Goal: Transaction & Acquisition: Purchase product/service

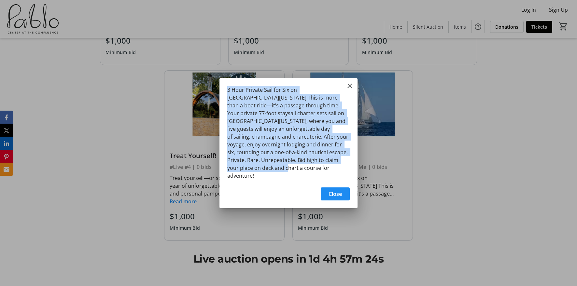
click at [80, 43] on div at bounding box center [288, 143] width 577 height 286
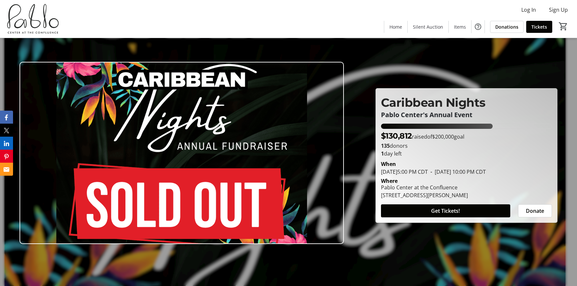
scroll to position [419, 0]
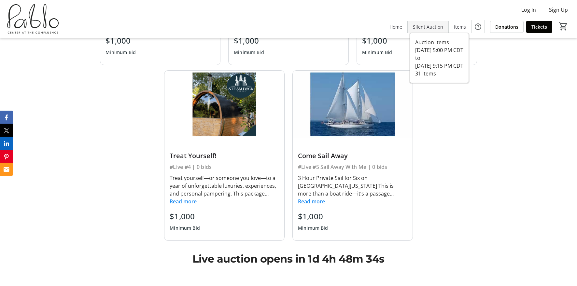
click at [426, 21] on span at bounding box center [428, 27] width 41 height 16
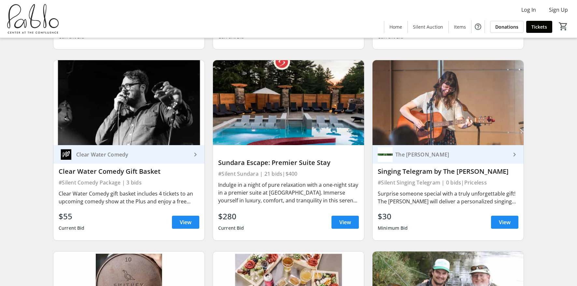
scroll to position [435, 0]
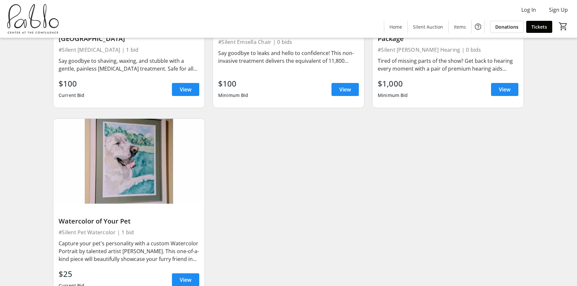
scroll to position [1970, 0]
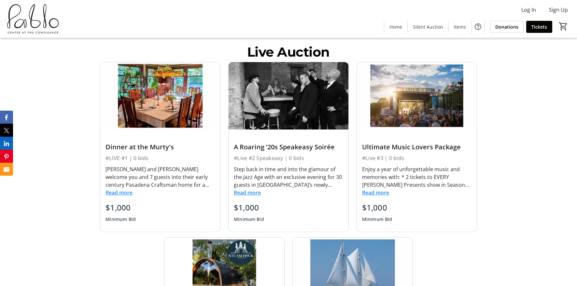
scroll to position [252, 0]
click at [246, 195] on button "Read more" at bounding box center [247, 192] width 27 height 8
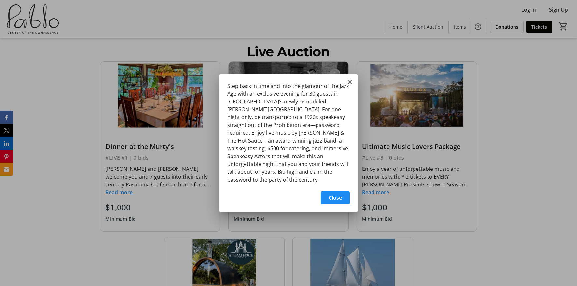
scroll to position [0, 0]
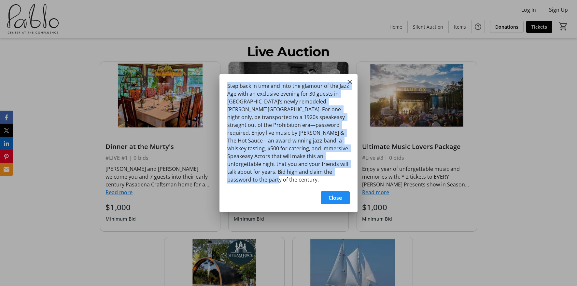
drag, startPoint x: 342, startPoint y: 176, endPoint x: 217, endPoint y: 88, distance: 153.1
click at [217, 88] on div "Step back in time and into the glamour of the Jazz Age with an exclusive evenin…" at bounding box center [288, 143] width 577 height 286
copy div "Step back in time and into the glamour of the Jazz Age with an exclusive evenin…"
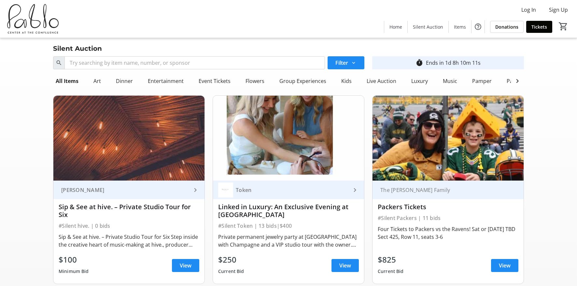
scroll to position [1970, 0]
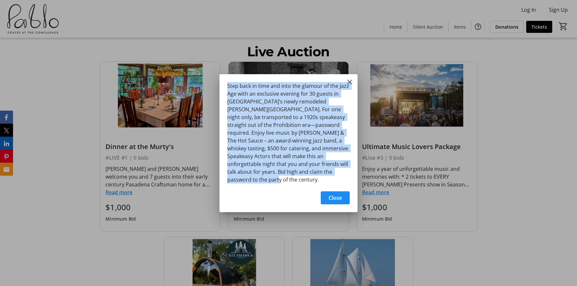
click at [350, 83] on mat-icon "Close" at bounding box center [350, 82] width 8 height 8
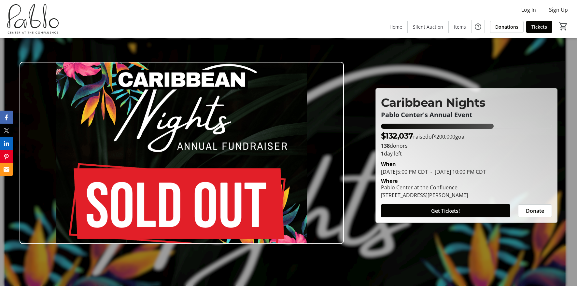
scroll to position [252, 0]
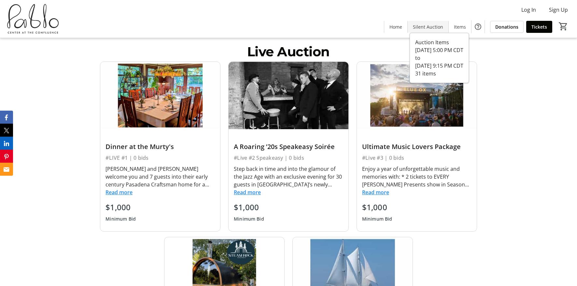
click at [425, 30] on span at bounding box center [428, 27] width 41 height 16
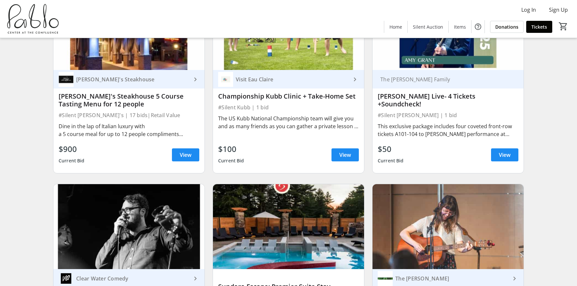
scroll to position [403, 0]
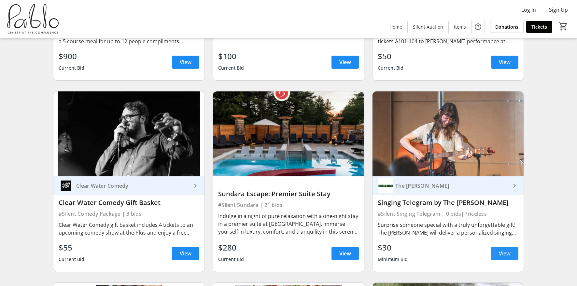
click at [506, 250] on span "View" at bounding box center [505, 254] width 12 height 8
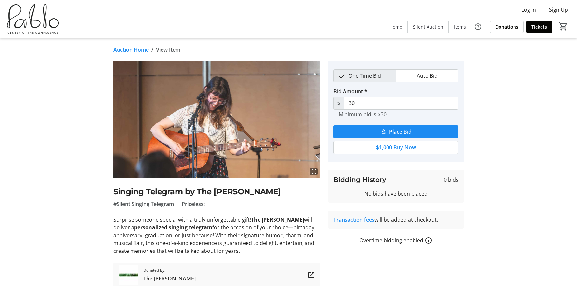
scroll to position [26, 0]
